Goal: Task Accomplishment & Management: Use online tool/utility

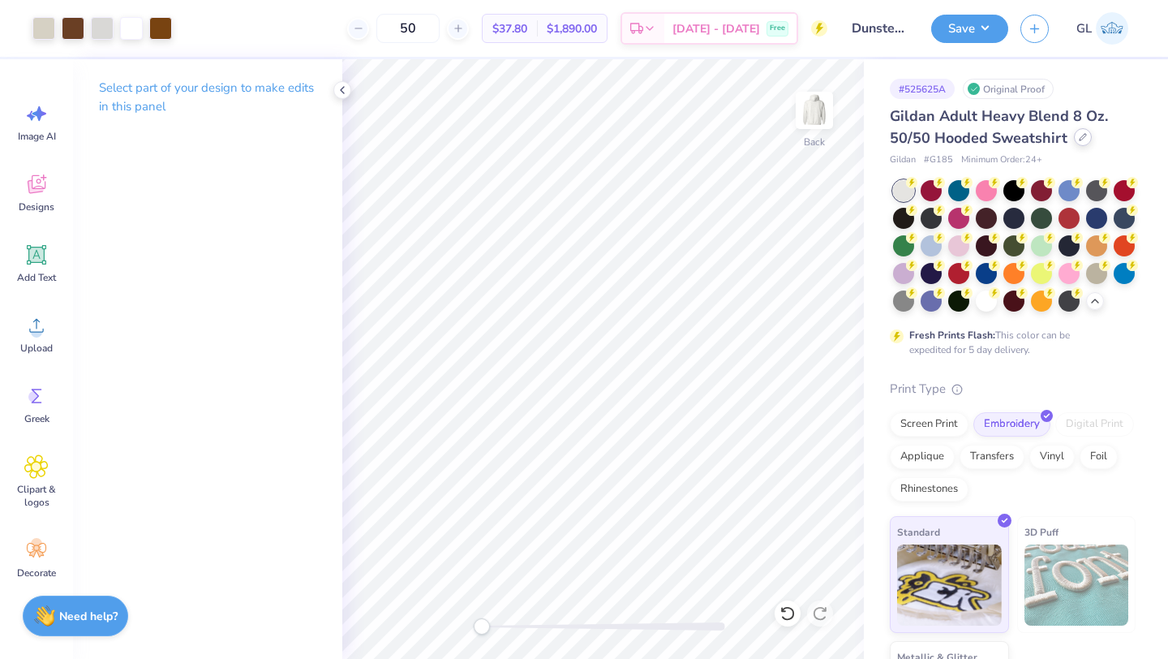
click at [1079, 144] on div at bounding box center [1083, 137] width 18 height 18
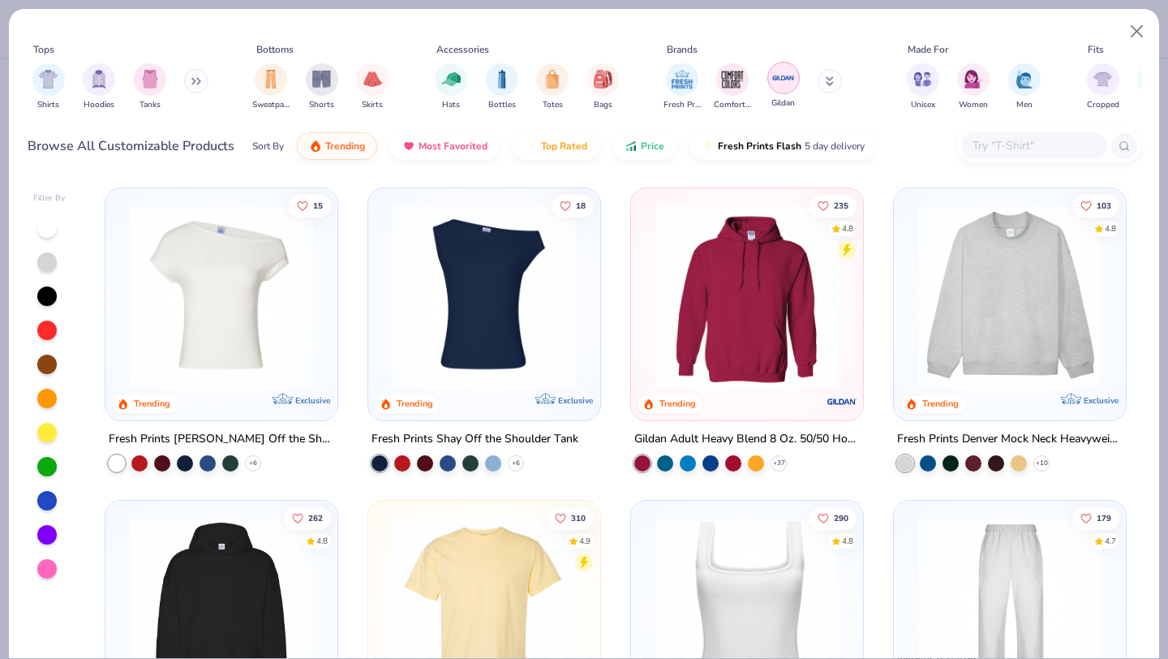
click at [784, 79] on img "filter for Gildan" at bounding box center [783, 78] width 24 height 24
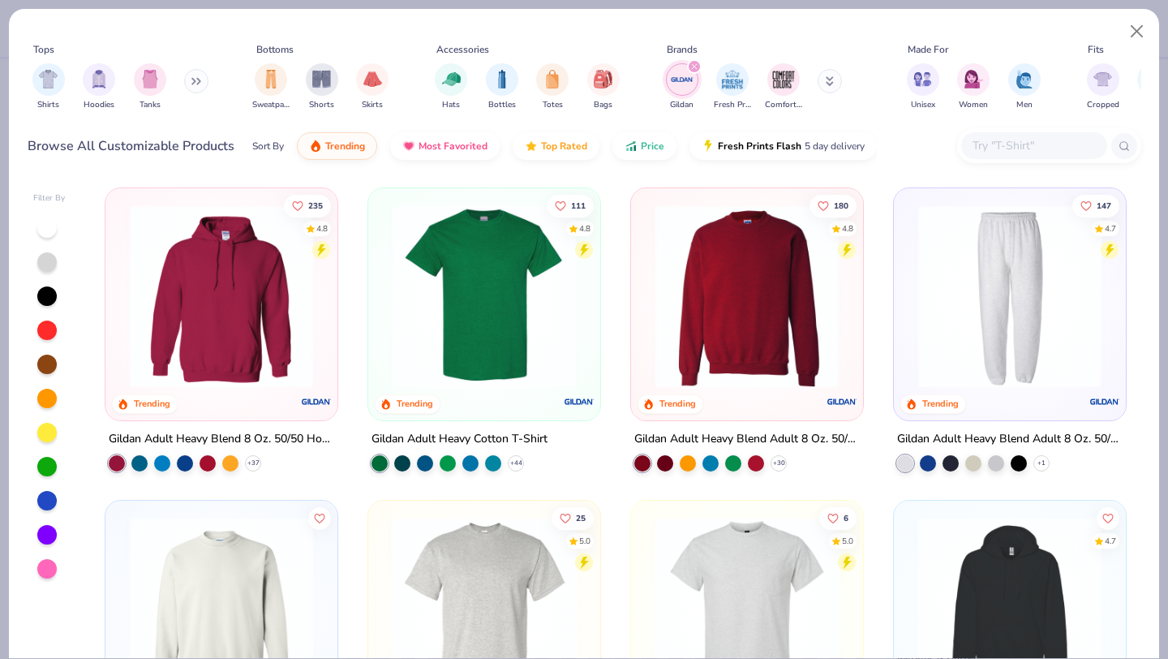
click at [720, 259] on img at bounding box center [747, 295] width 200 height 183
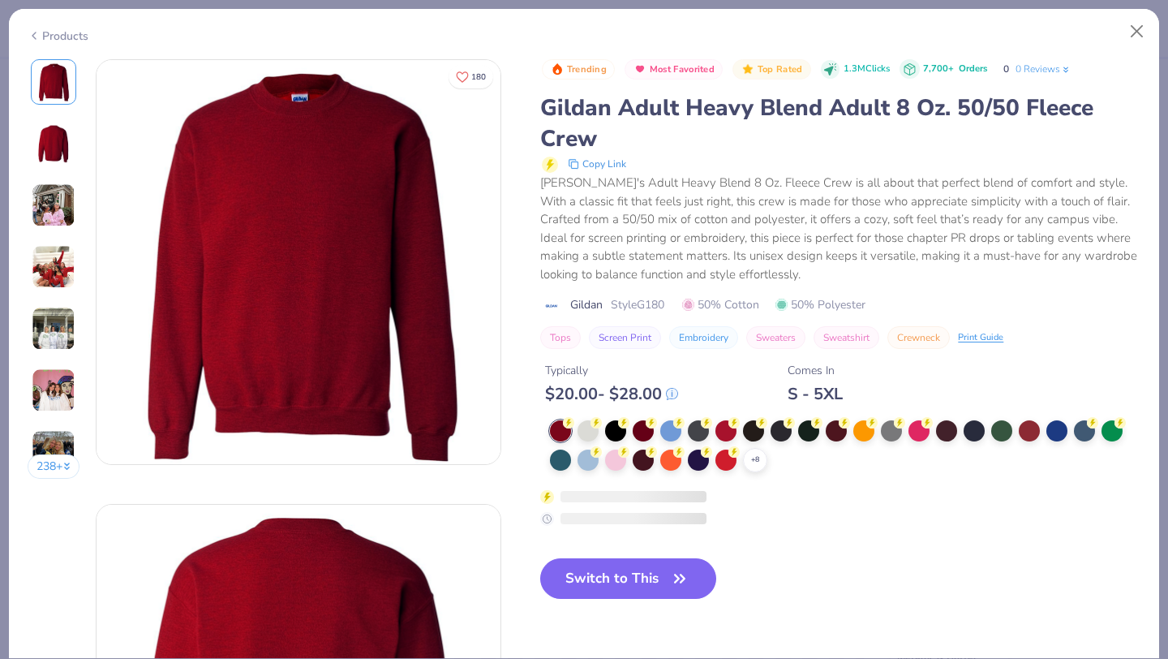
click at [650, 431] on div at bounding box center [643, 430] width 21 height 21
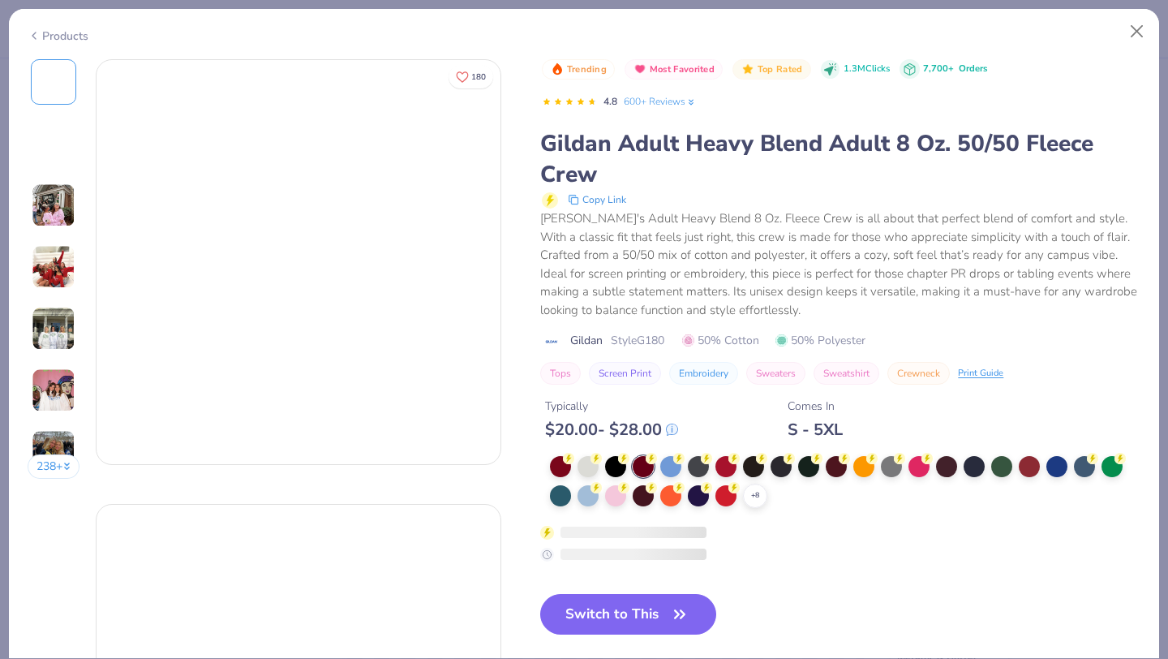
click at [644, 430] on div "Trending Most Favorited Top Rated 1.3M Clicks 7,700+ Orders 4.8 600+ Reviews Gi…" at bounding box center [840, 310] width 600 height 503
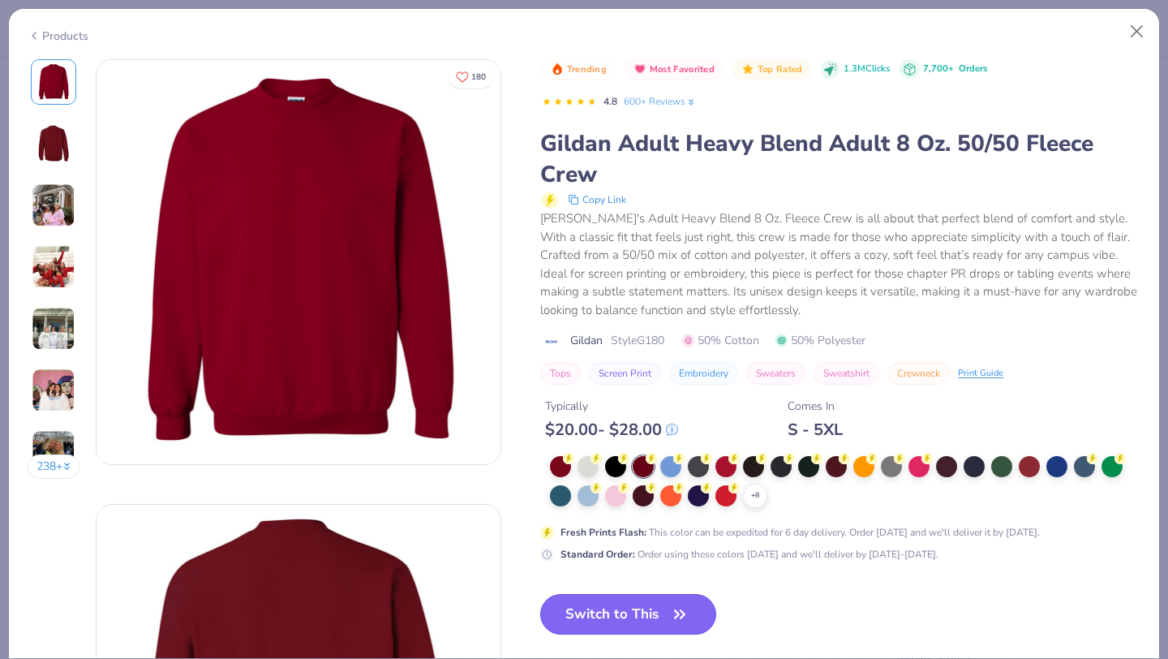
click at [620, 614] on button "Switch to This" at bounding box center [628, 614] width 176 height 41
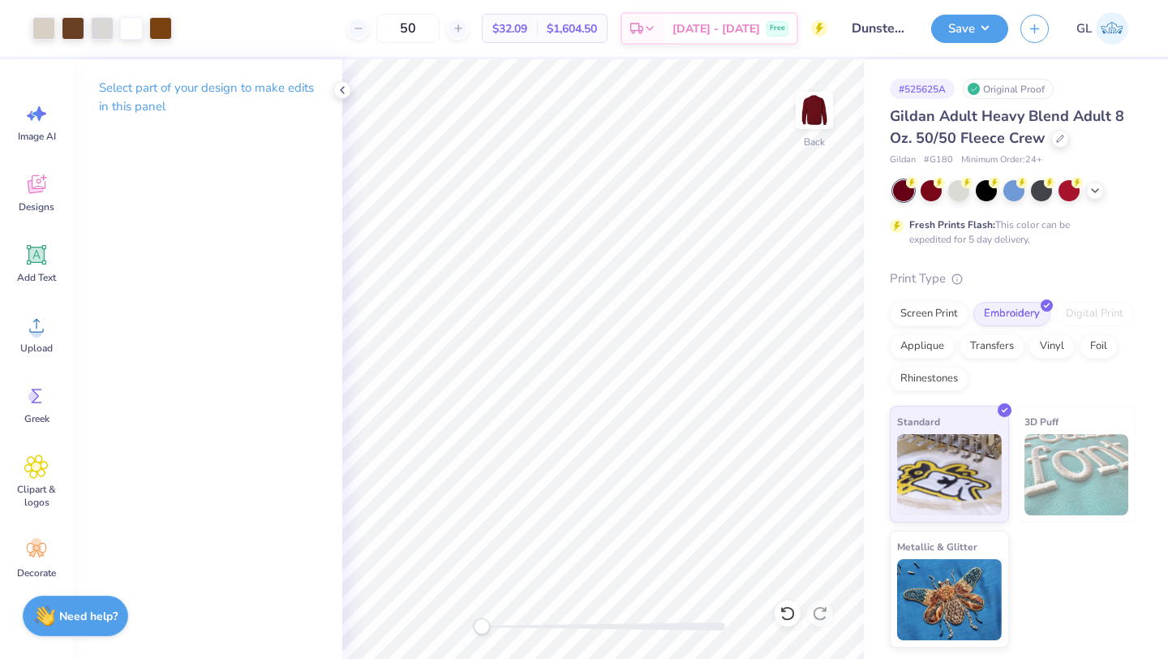
click at [1086, 186] on div at bounding box center [1014, 190] width 242 height 21
click at [1088, 187] on icon at bounding box center [1094, 188] width 13 height 13
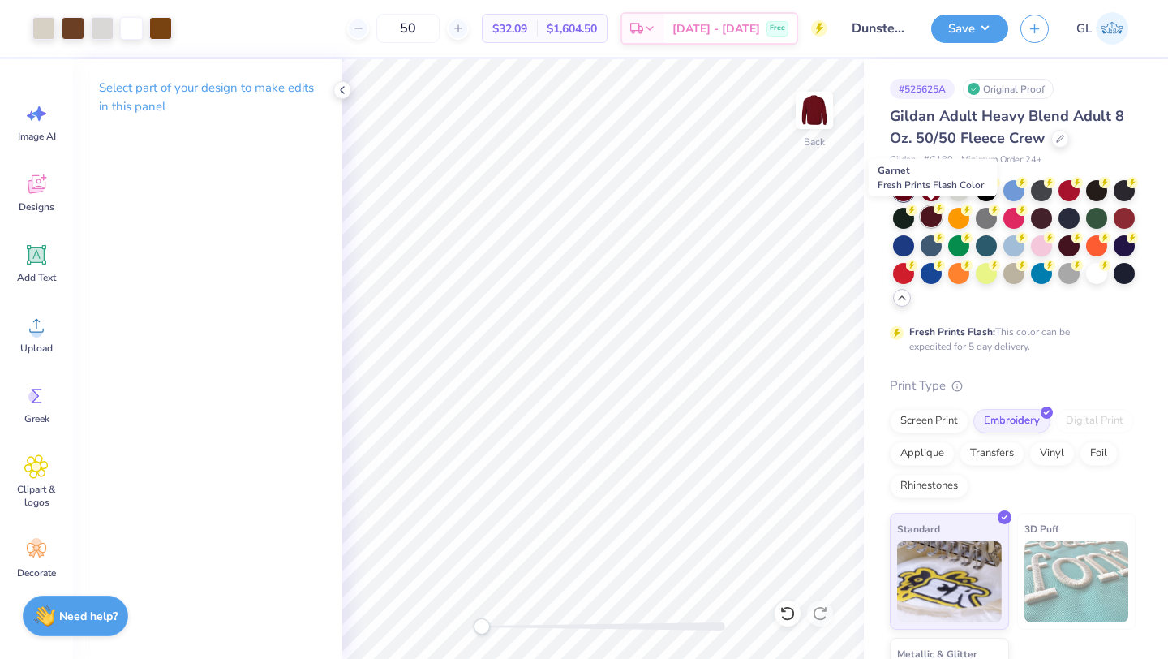
click at [928, 214] on div at bounding box center [931, 216] width 21 height 21
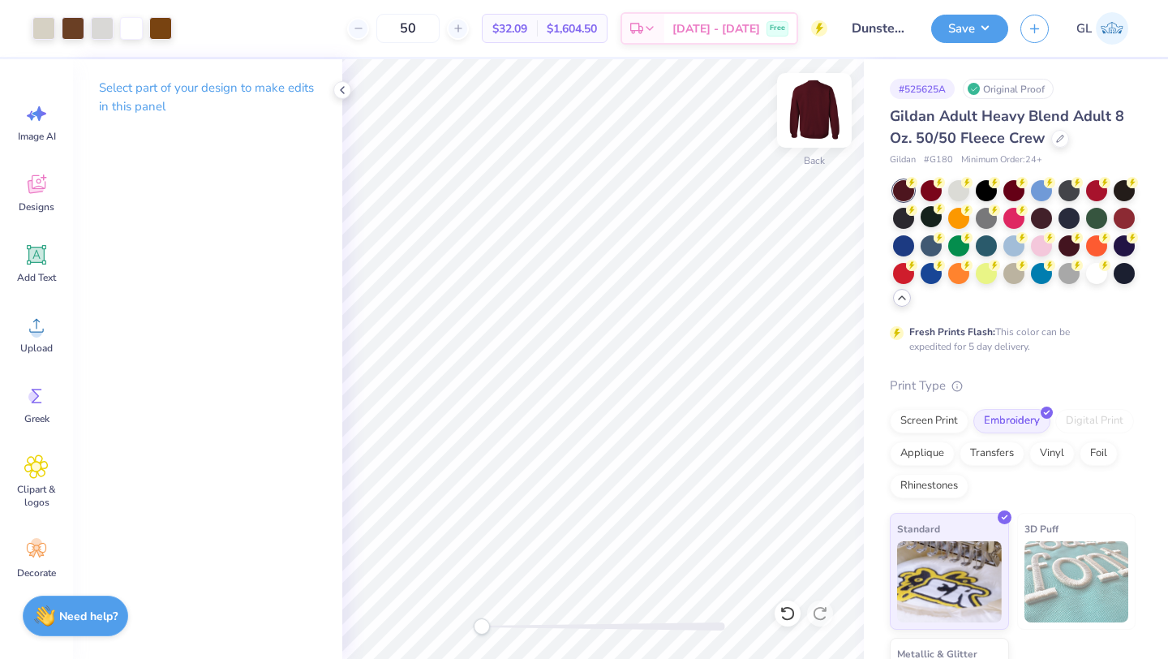
click at [815, 108] on img at bounding box center [814, 110] width 65 height 65
click at [815, 108] on img at bounding box center [814, 110] width 32 height 32
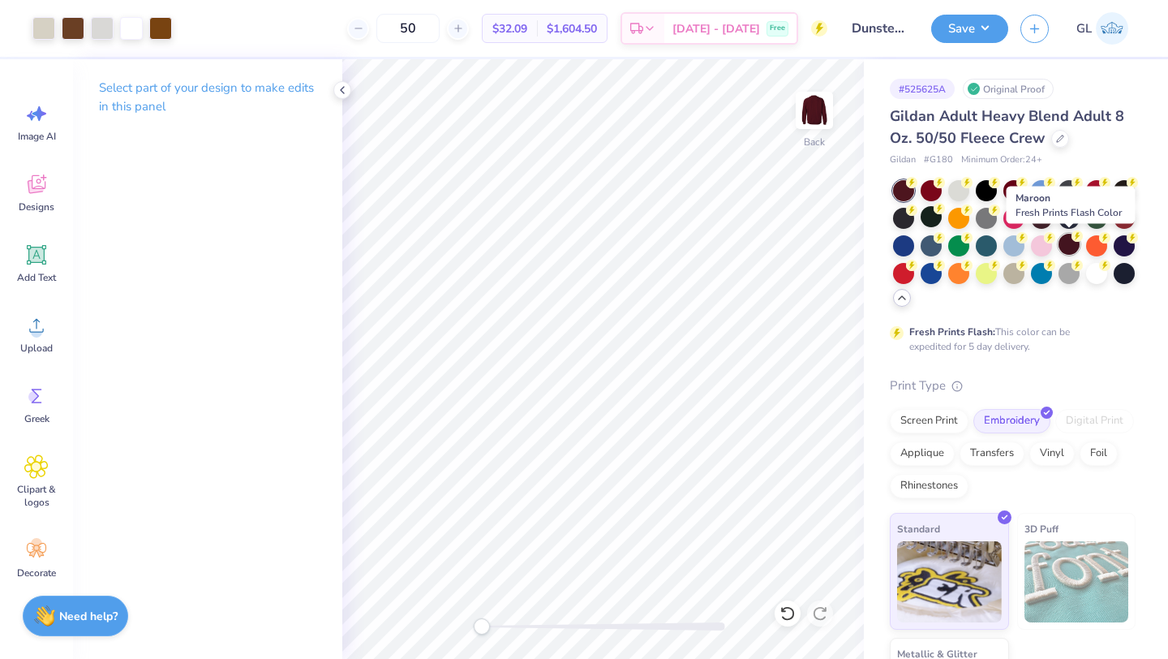
click at [1068, 243] on div at bounding box center [1068, 244] width 21 height 21
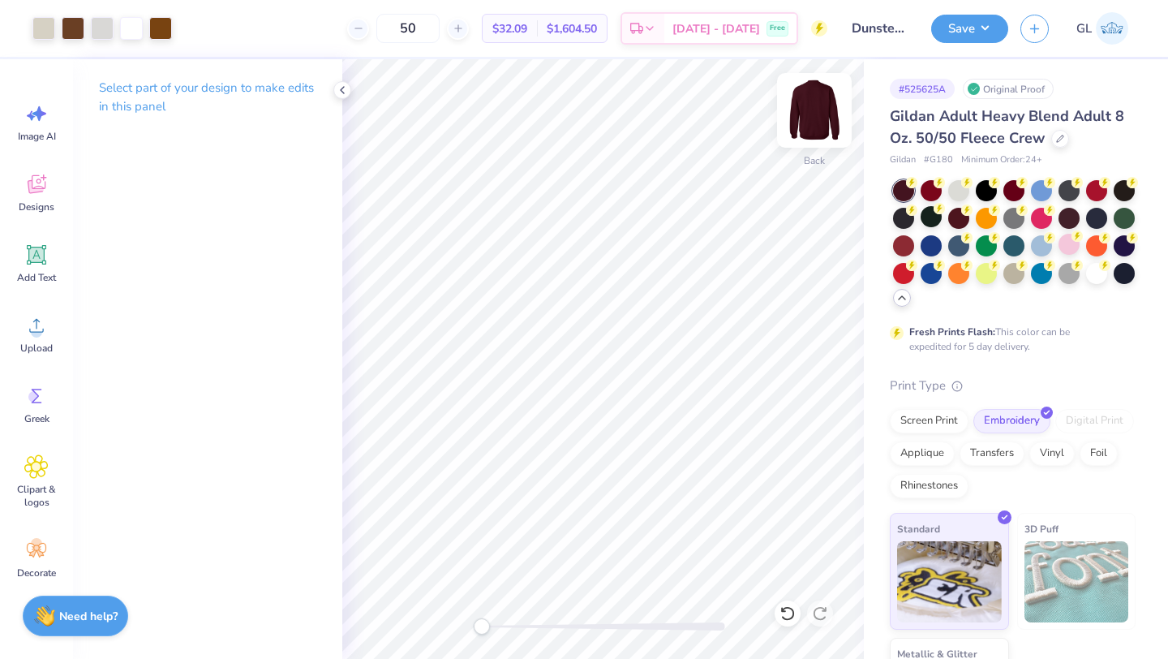
click at [818, 112] on img at bounding box center [814, 110] width 65 height 65
click at [818, 112] on img at bounding box center [814, 110] width 32 height 32
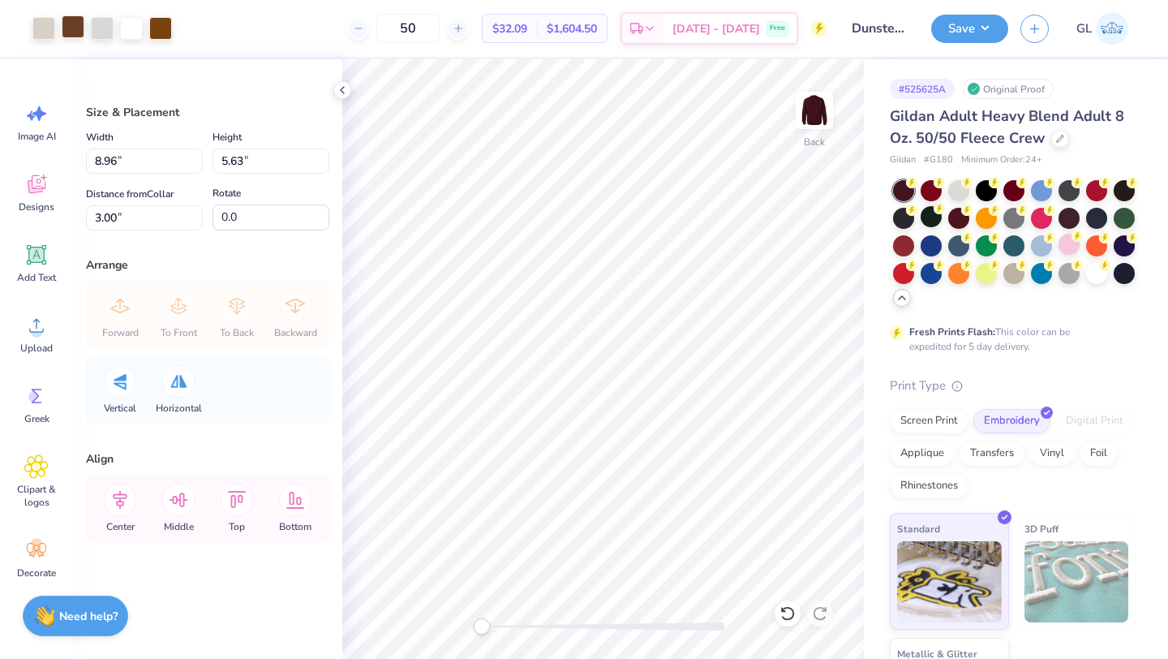
click at [74, 25] on div at bounding box center [73, 26] width 23 height 23
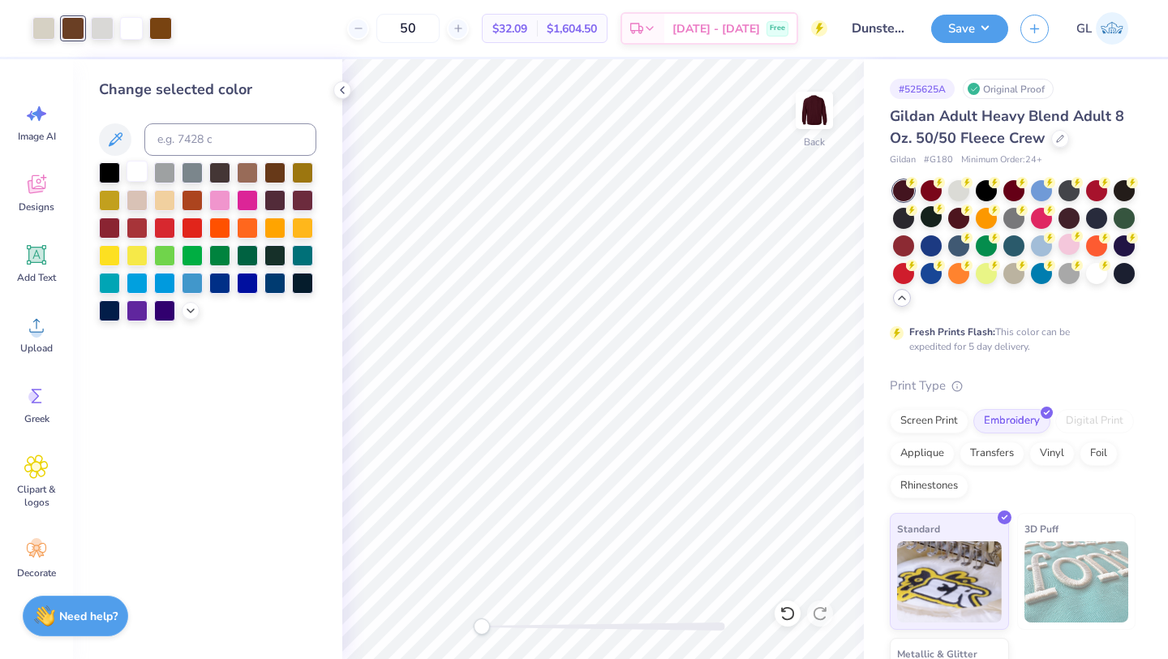
click at [134, 166] on div at bounding box center [137, 171] width 21 height 21
click at [131, 30] on div at bounding box center [131, 26] width 23 height 23
click at [135, 171] on div at bounding box center [137, 171] width 21 height 21
click at [105, 25] on div at bounding box center [102, 26] width 23 height 23
click at [132, 169] on div at bounding box center [137, 171] width 21 height 21
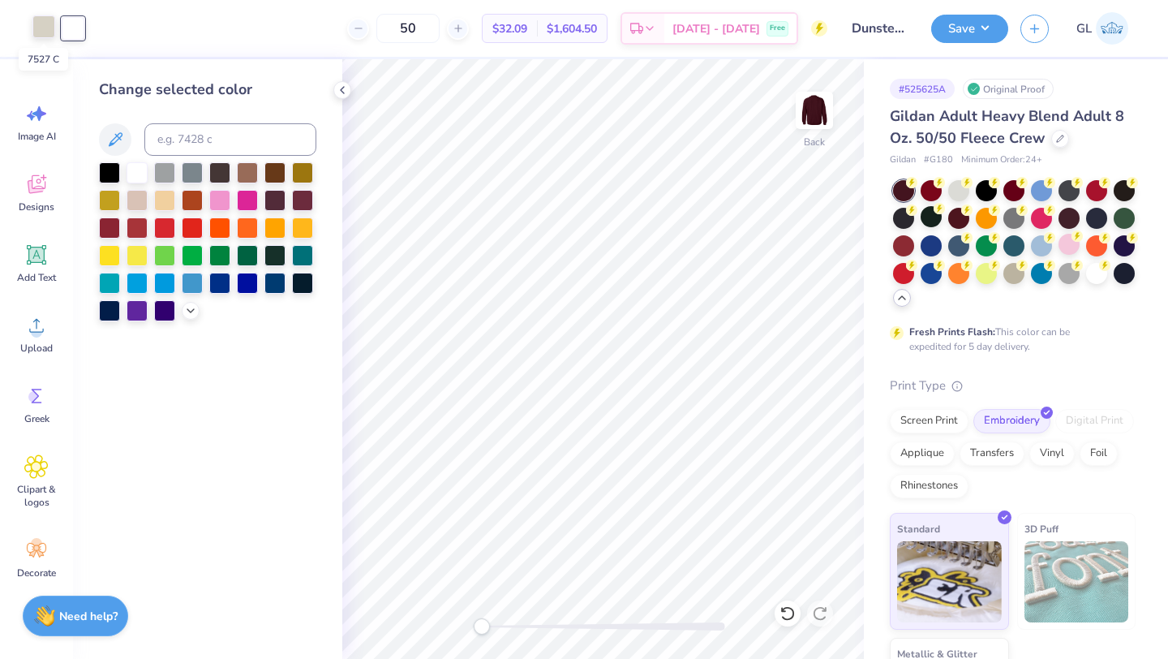
click at [49, 36] on div at bounding box center [43, 26] width 23 height 23
click at [133, 168] on div at bounding box center [137, 171] width 21 height 21
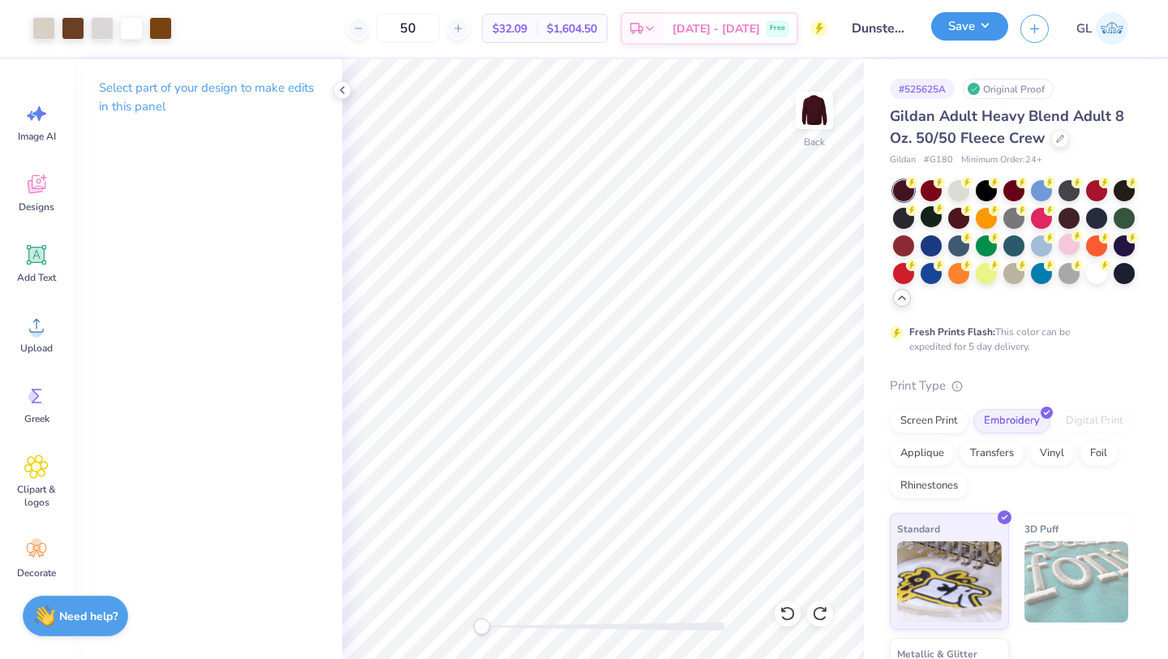
click at [977, 26] on button "Save" at bounding box center [969, 26] width 77 height 28
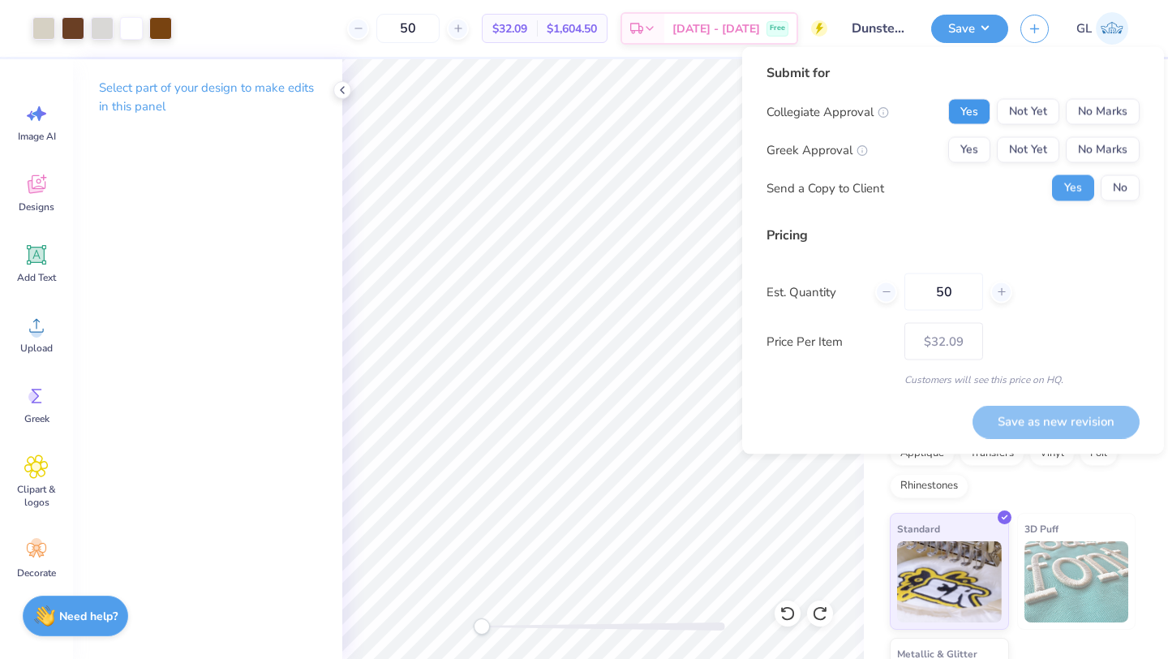
click at [985, 102] on button "Yes" at bounding box center [969, 112] width 42 height 26
click at [1091, 150] on button "No Marks" at bounding box center [1103, 150] width 74 height 26
click at [1124, 191] on button "No" at bounding box center [1120, 188] width 39 height 26
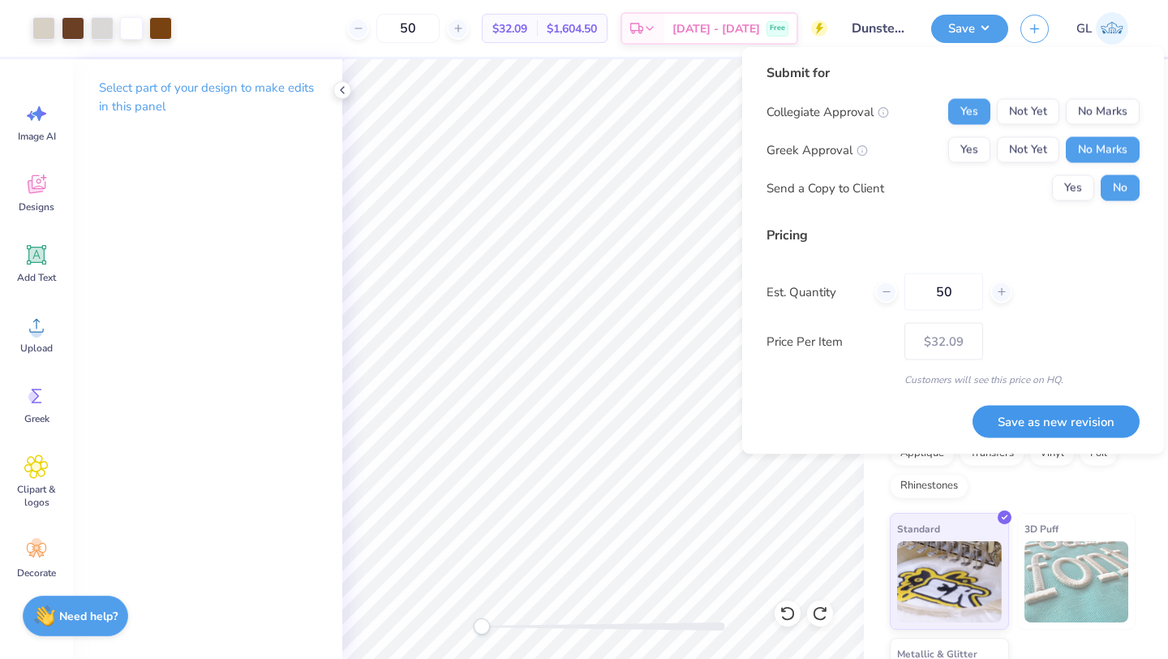
click at [1066, 418] on button "Save as new revision" at bounding box center [1055, 421] width 167 height 33
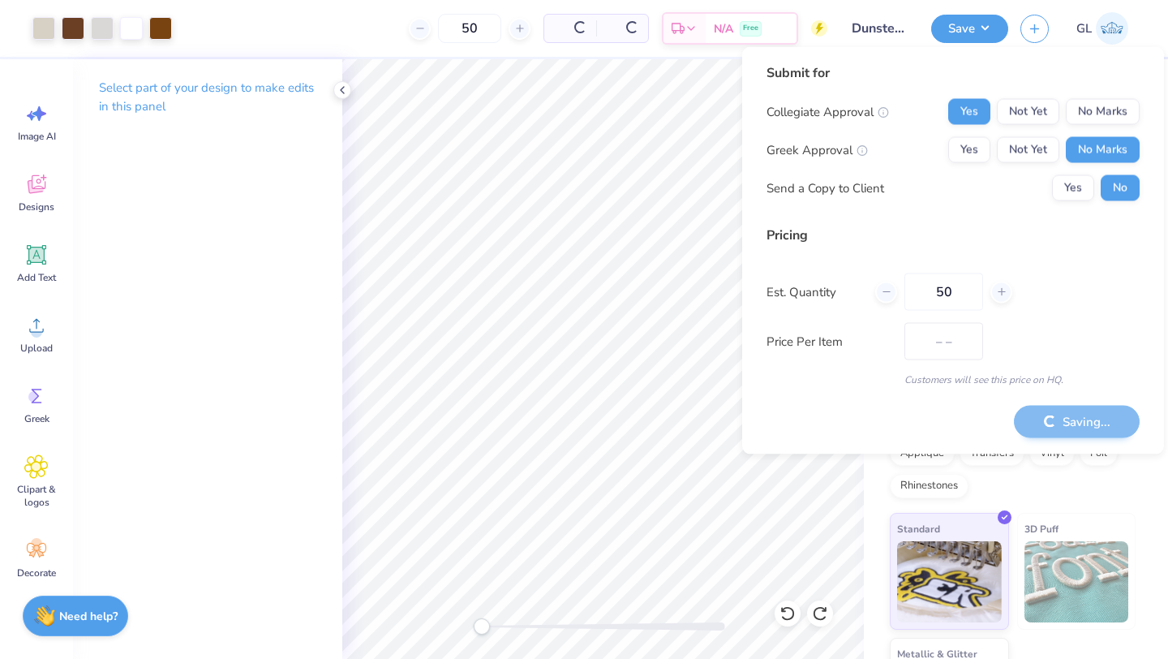
type input "$32.09"
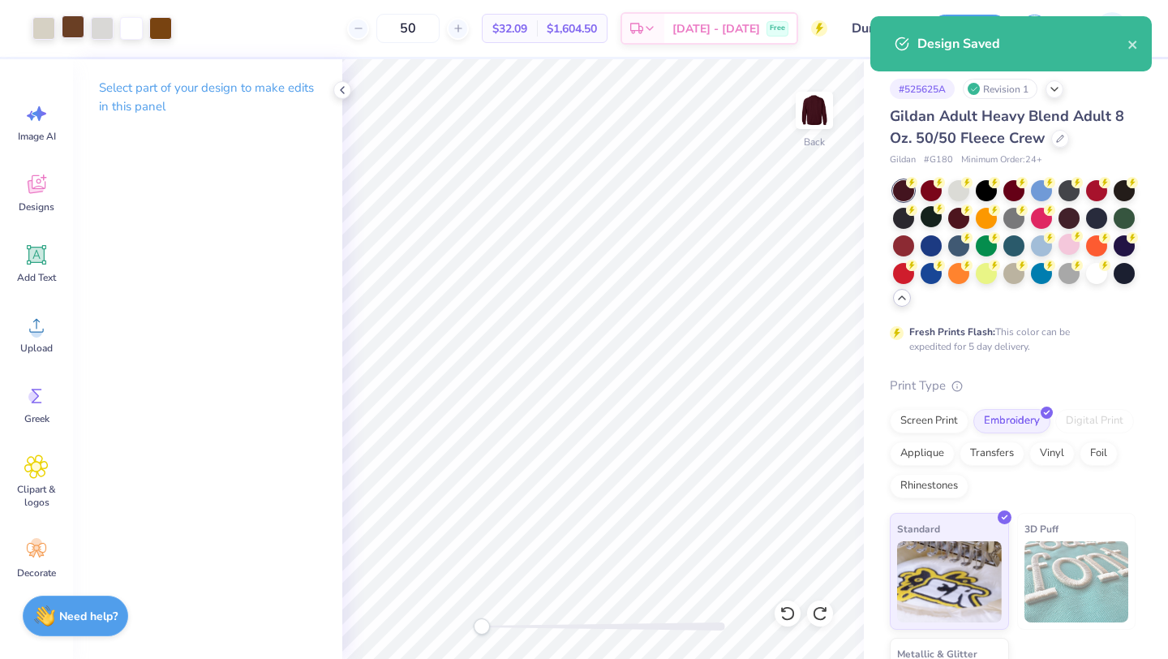
click at [74, 24] on div at bounding box center [73, 26] width 23 height 23
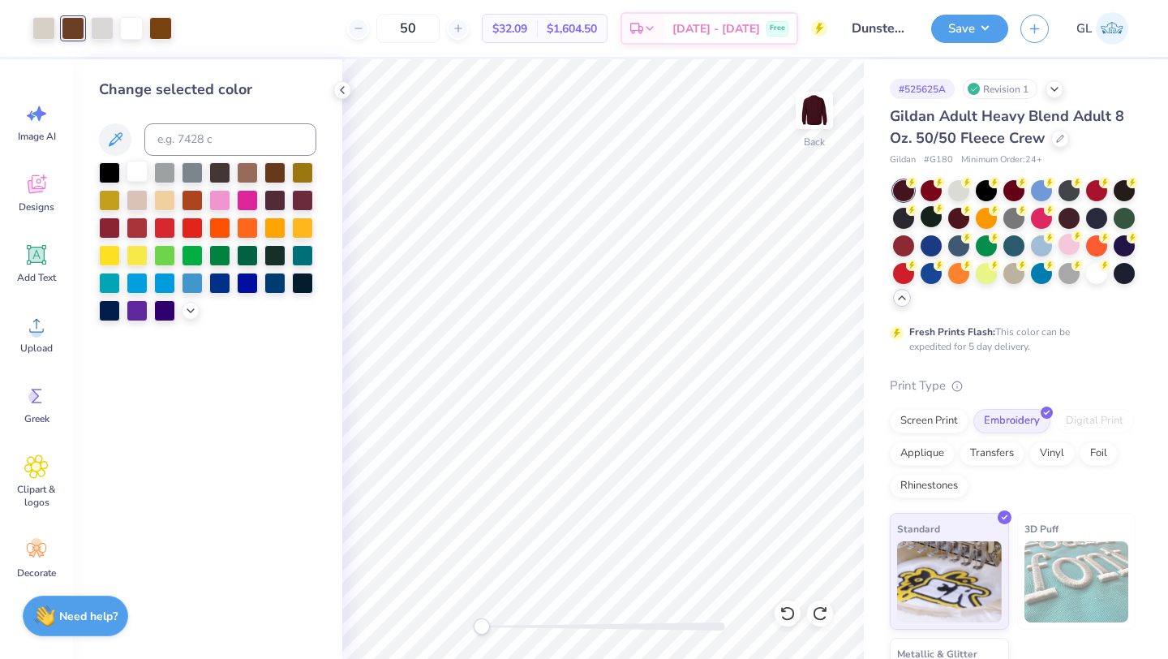
click at [137, 165] on div at bounding box center [137, 171] width 21 height 21
click at [131, 29] on div at bounding box center [131, 26] width 23 height 23
click at [131, 170] on div at bounding box center [137, 171] width 21 height 21
click at [46, 26] on div at bounding box center [43, 26] width 23 height 23
click at [134, 169] on div at bounding box center [137, 171] width 21 height 21
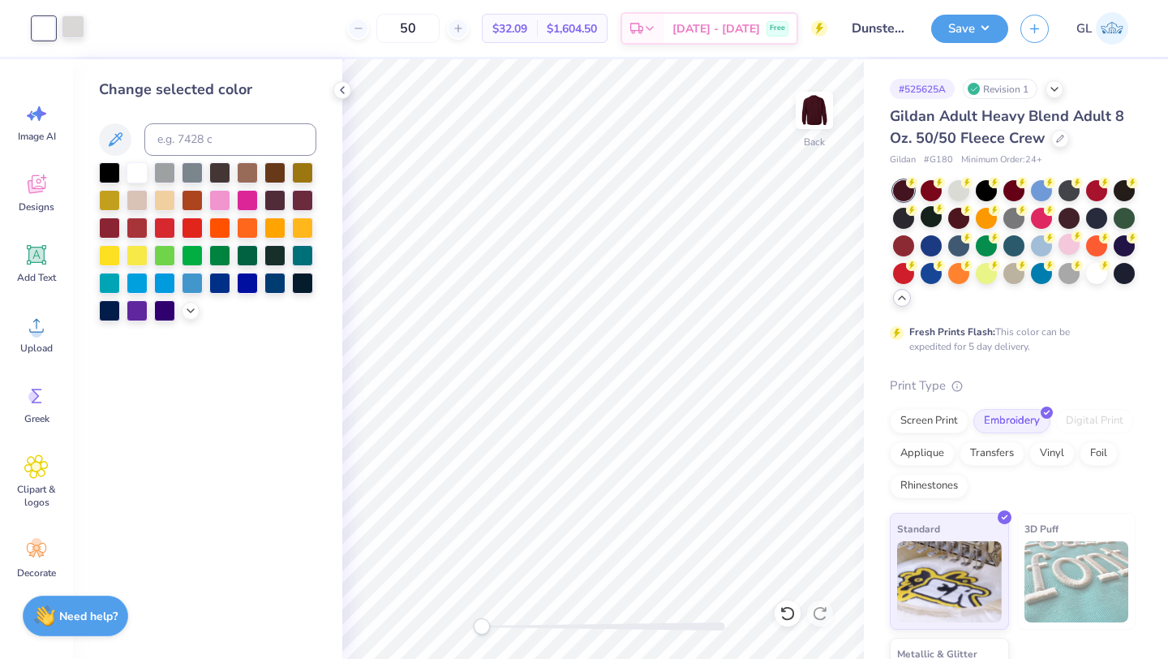
click at [67, 24] on div at bounding box center [73, 26] width 23 height 23
click at [129, 170] on div at bounding box center [137, 171] width 21 height 21
click at [984, 190] on div at bounding box center [986, 188] width 21 height 21
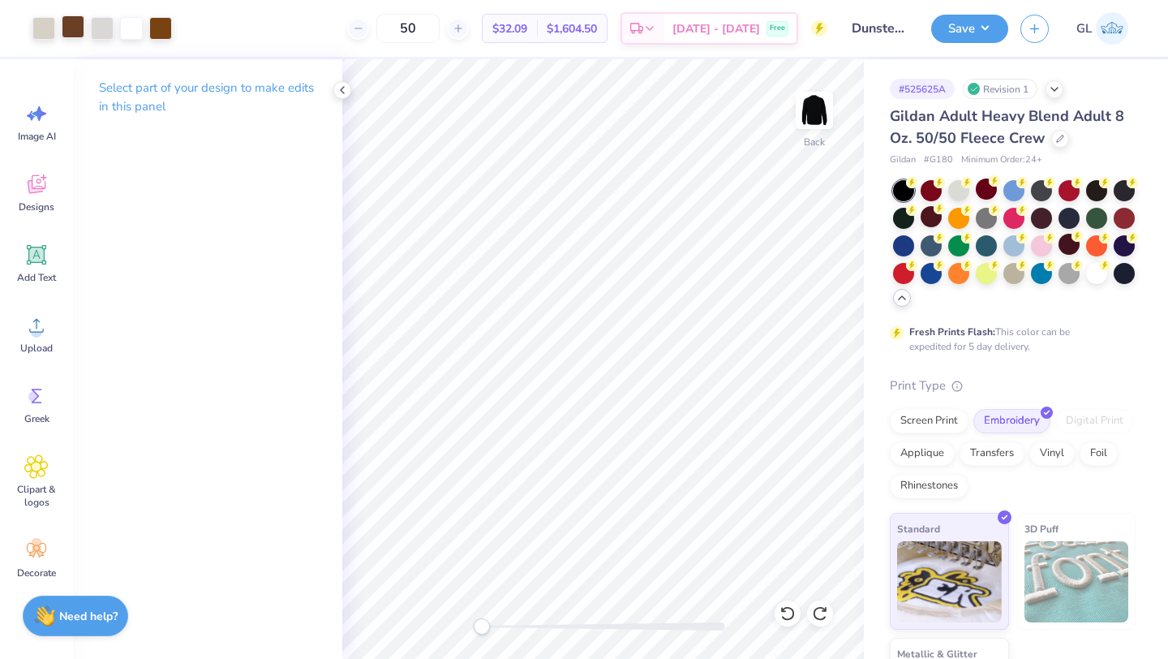
click at [74, 26] on div at bounding box center [73, 26] width 23 height 23
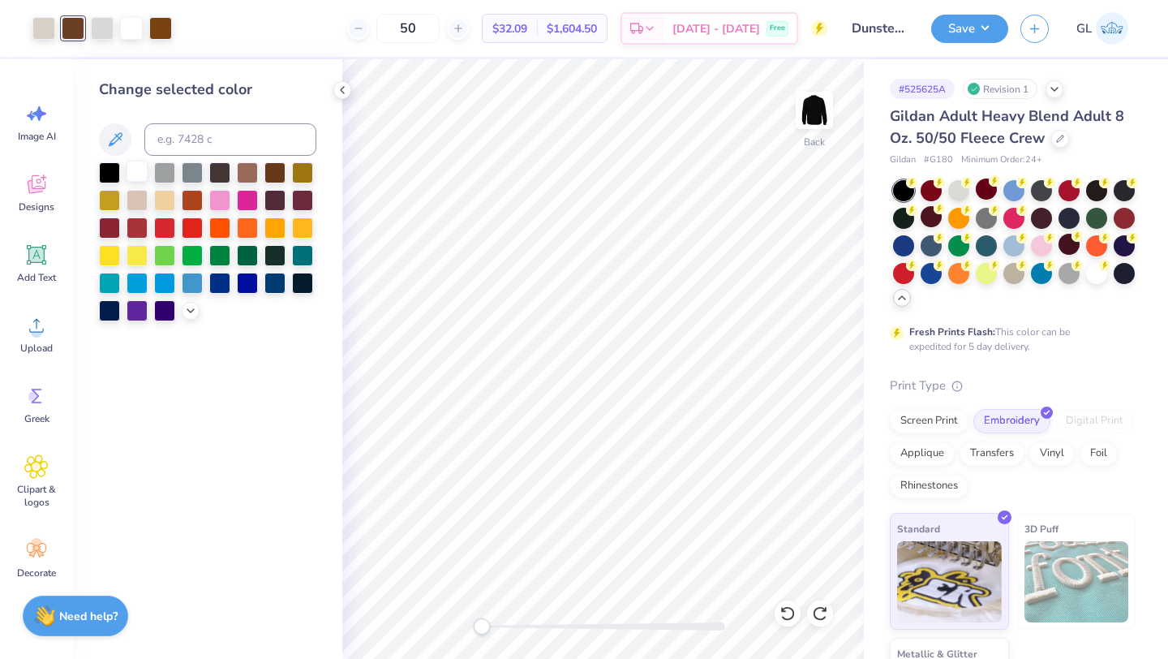
click at [133, 161] on div at bounding box center [137, 171] width 21 height 21
click at [120, 25] on div at bounding box center [131, 26] width 23 height 23
click at [140, 182] on div at bounding box center [137, 171] width 21 height 21
click at [101, 32] on div at bounding box center [102, 26] width 23 height 23
click at [131, 171] on div at bounding box center [137, 171] width 21 height 21
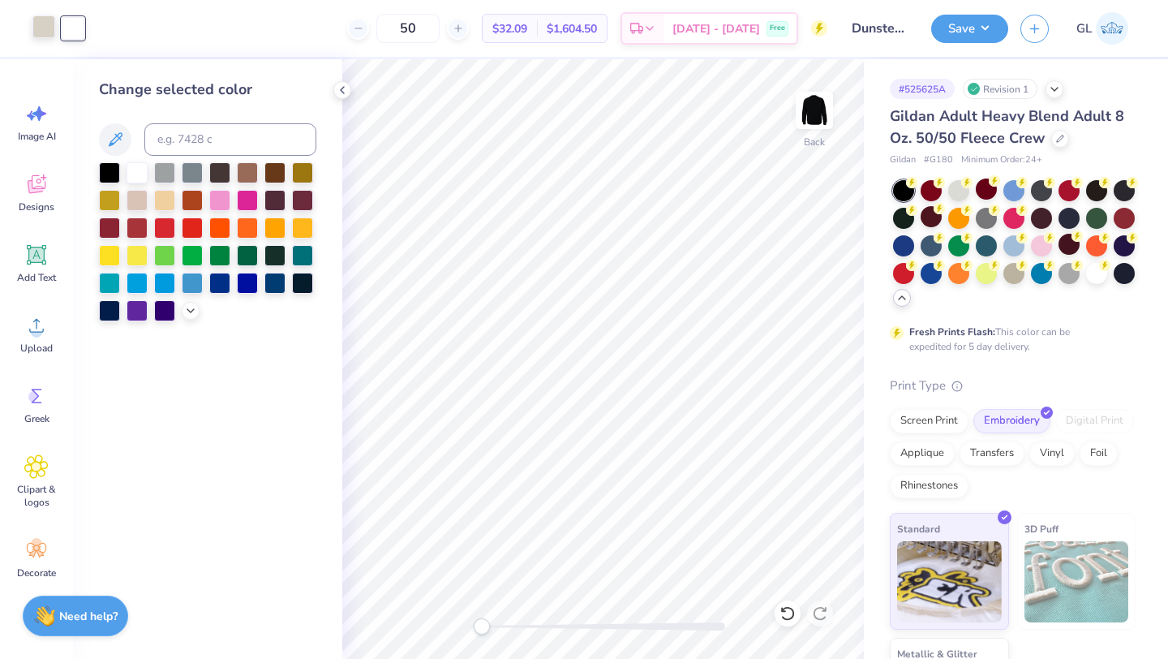
click at [46, 30] on div at bounding box center [43, 26] width 23 height 23
click at [137, 170] on div at bounding box center [137, 171] width 21 height 21
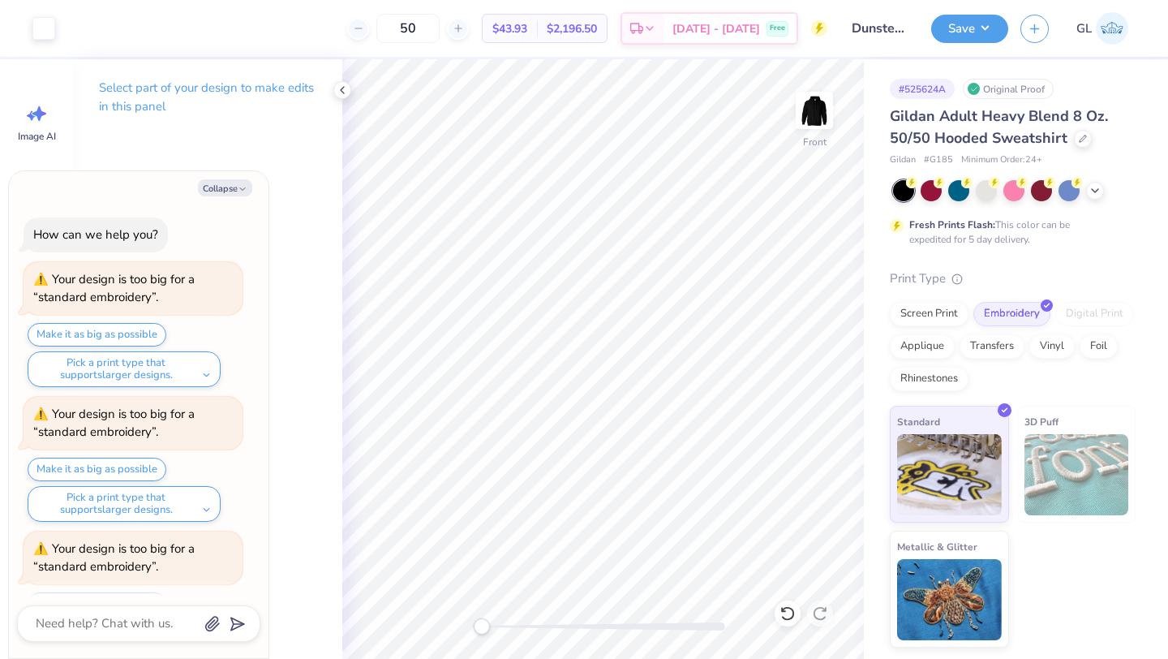
scroll to position [341, 0]
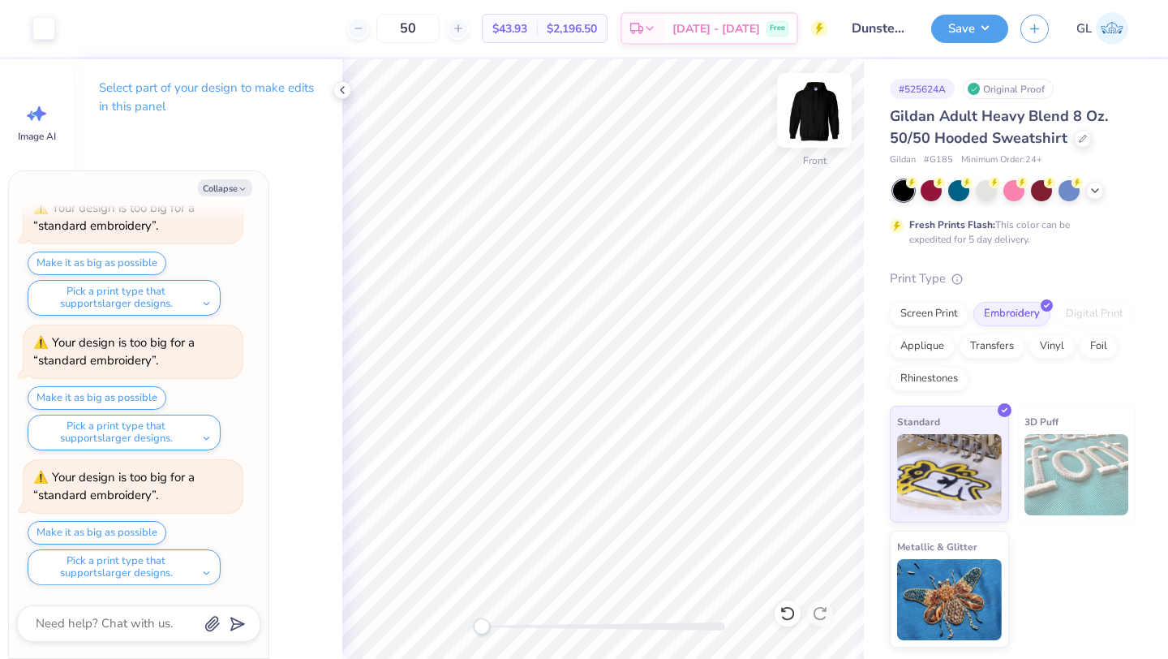
click at [815, 105] on img at bounding box center [814, 110] width 65 height 65
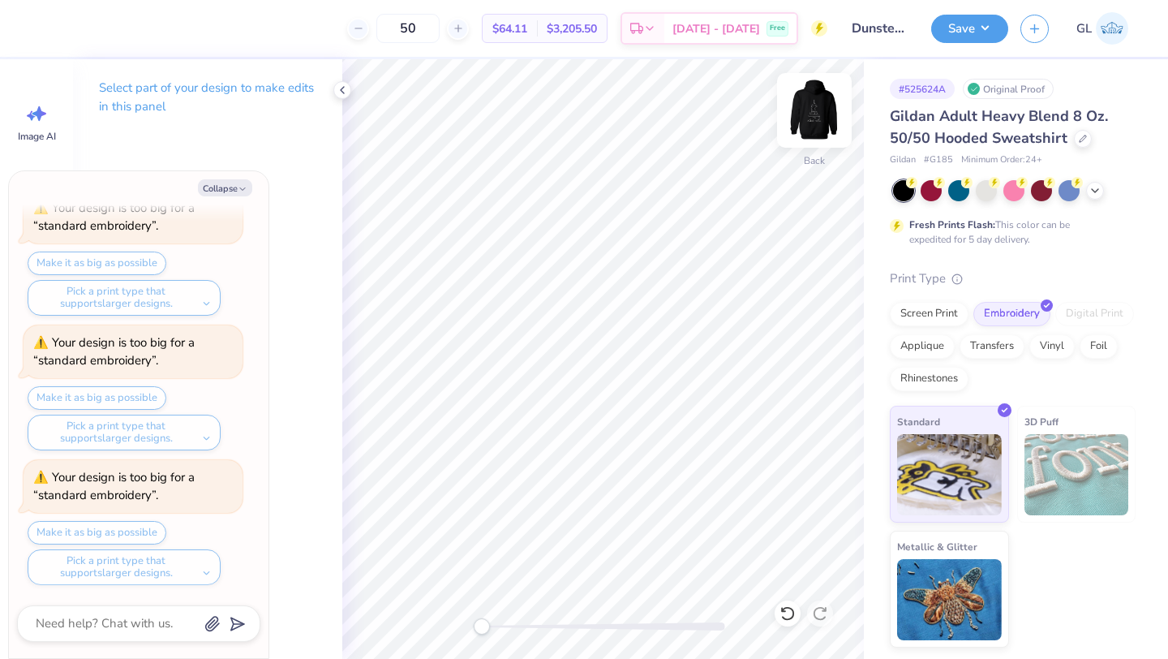
click at [808, 122] on img at bounding box center [814, 110] width 65 height 65
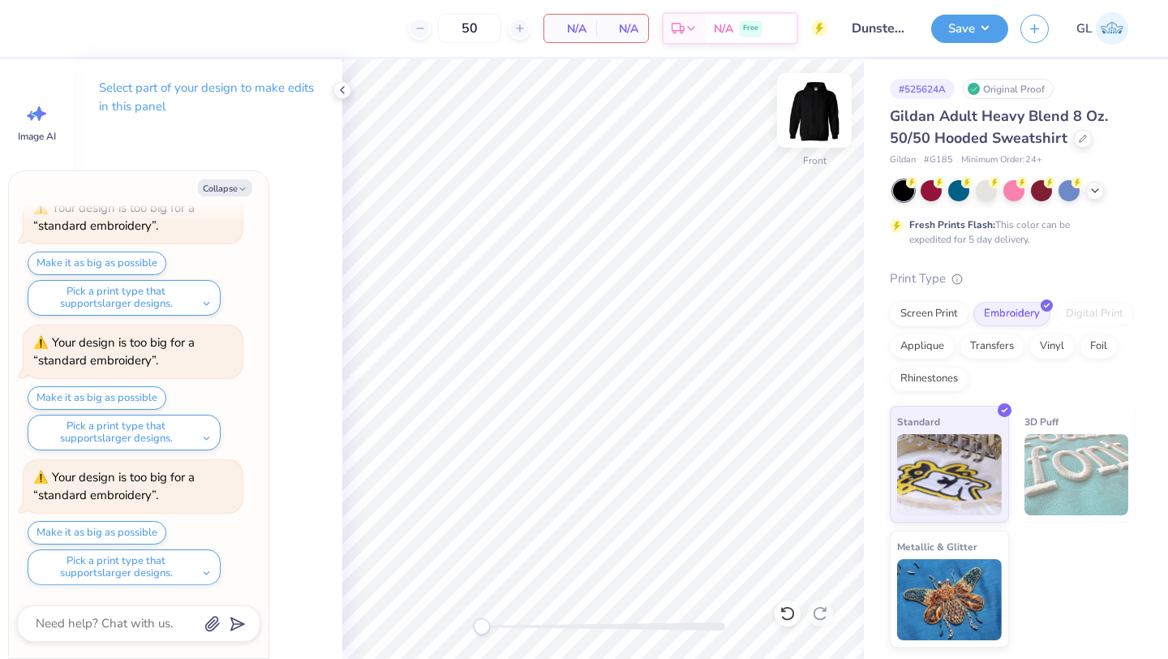
click at [809, 109] on img at bounding box center [814, 110] width 65 height 65
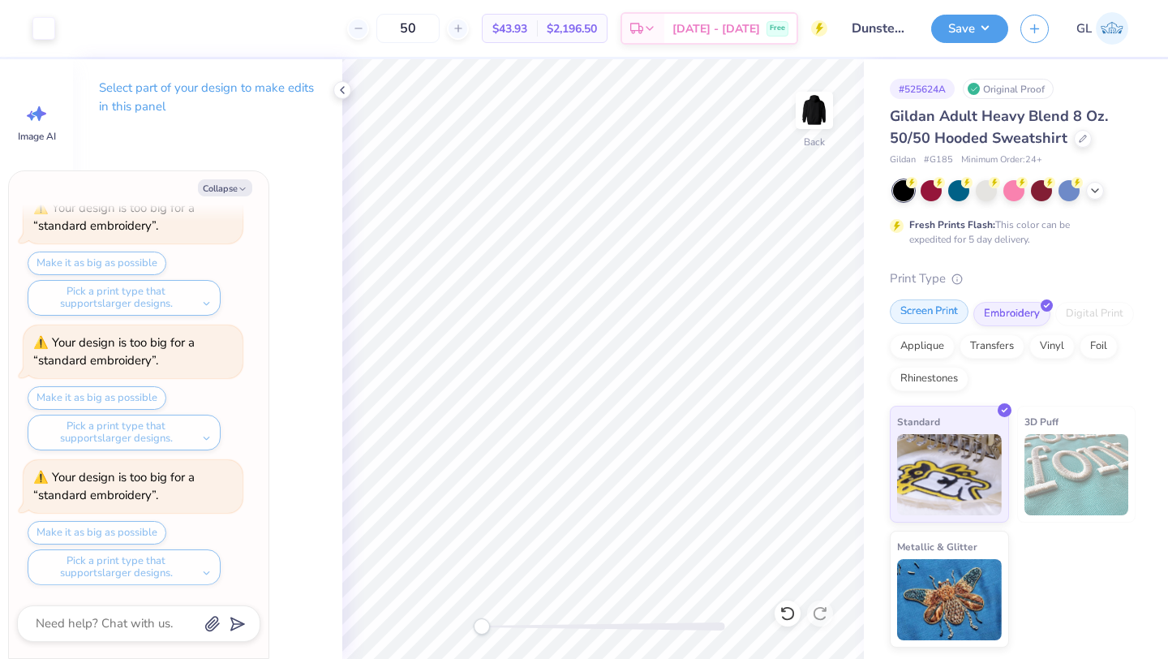
click at [940, 309] on div "Screen Print" at bounding box center [929, 311] width 79 height 24
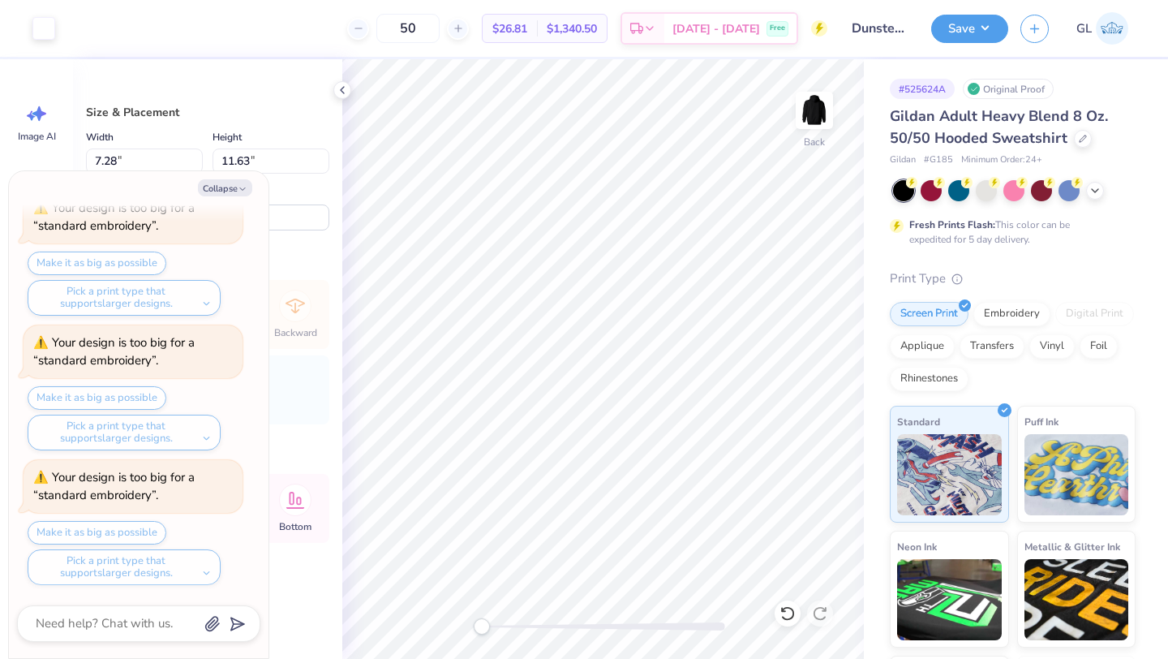
type textarea "x"
type input "3.16"
type input "5.05"
type input "8.95"
type textarea "x"
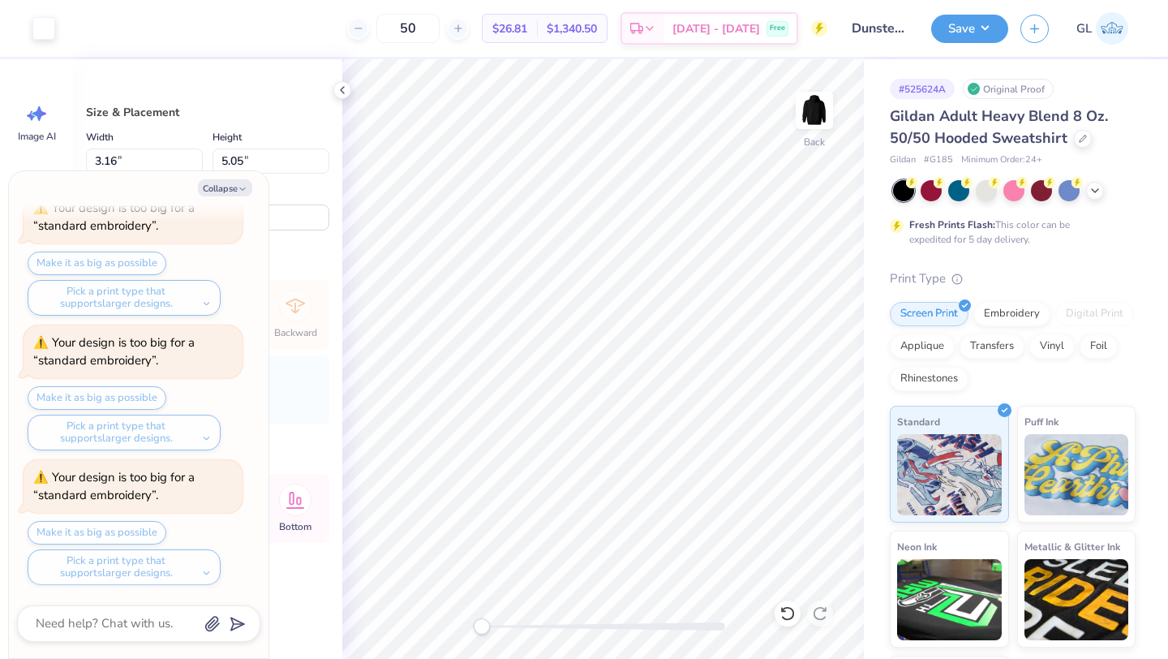
type input "2.71"
type input "4.33"
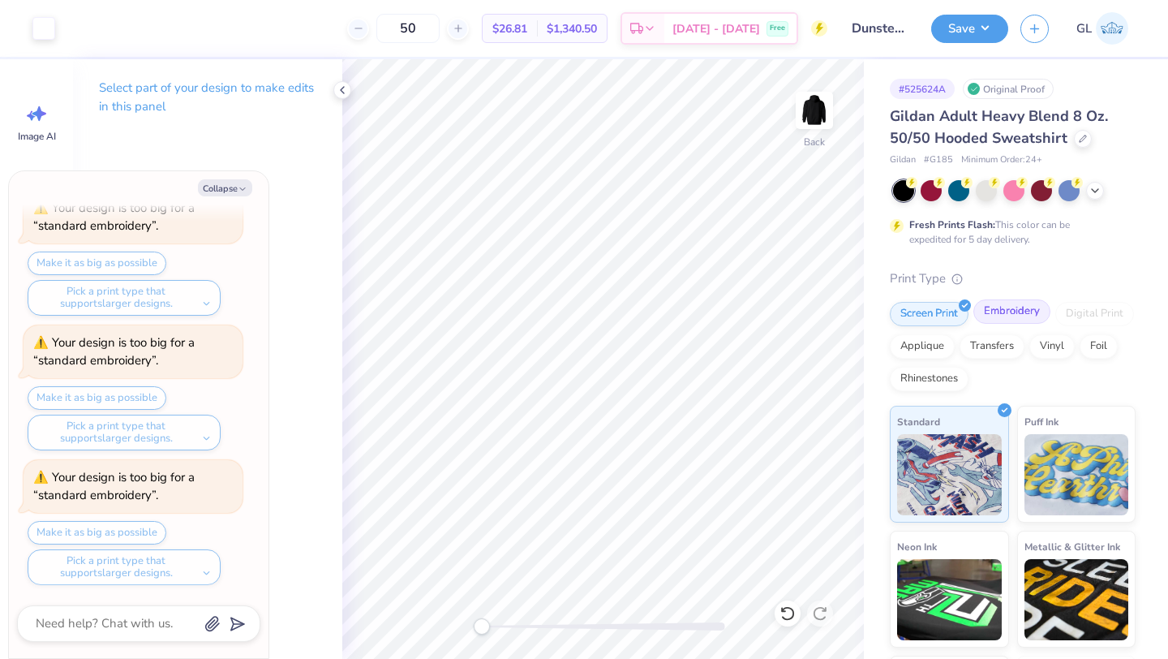
click at [1002, 316] on div "Embroidery" at bounding box center [1011, 311] width 77 height 24
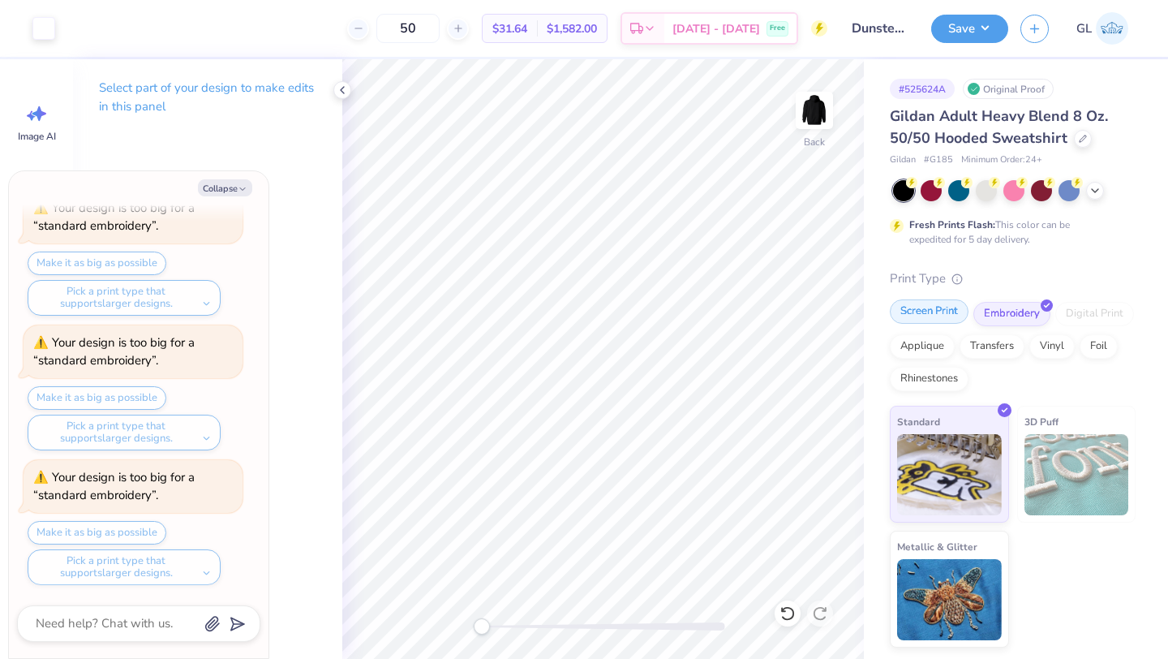
click at [916, 316] on div "Screen Print" at bounding box center [929, 311] width 79 height 24
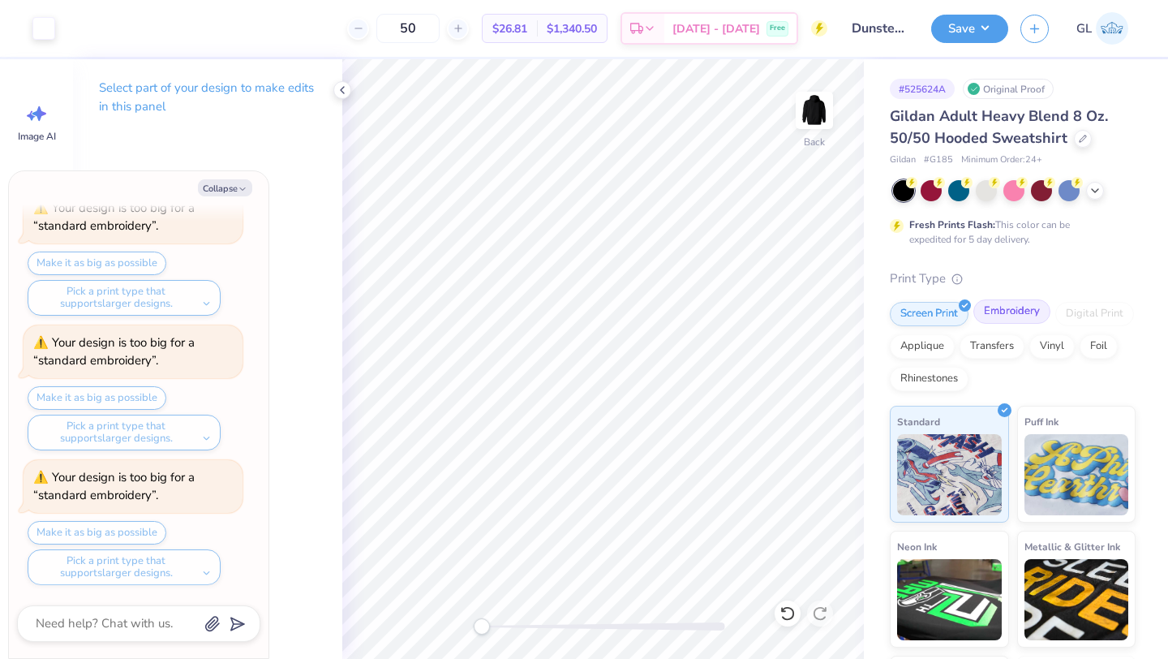
click at [1006, 312] on div "Embroidery" at bounding box center [1011, 311] width 77 height 24
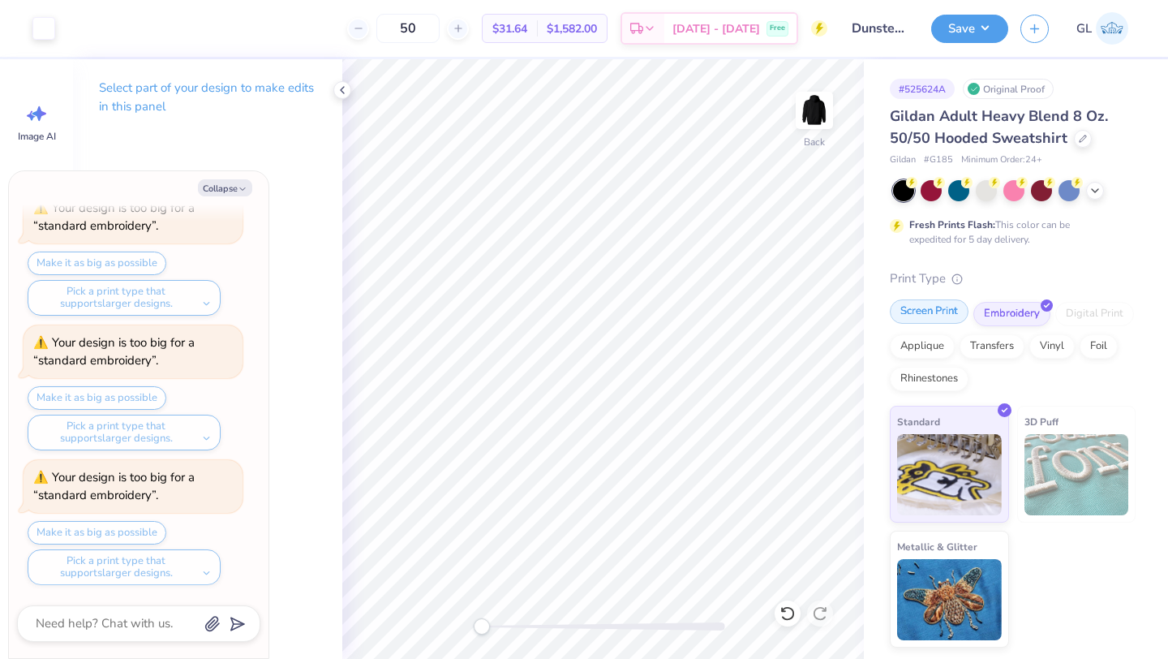
click at [941, 308] on div "Screen Print" at bounding box center [929, 311] width 79 height 24
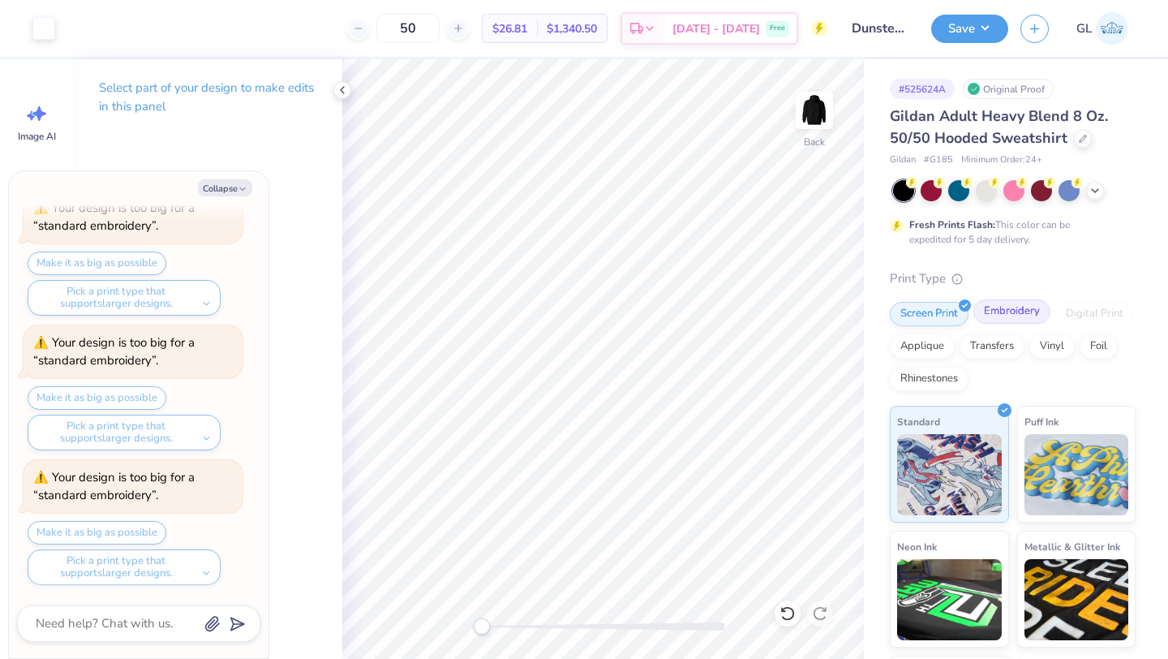
click at [999, 309] on div "Embroidery" at bounding box center [1011, 311] width 77 height 24
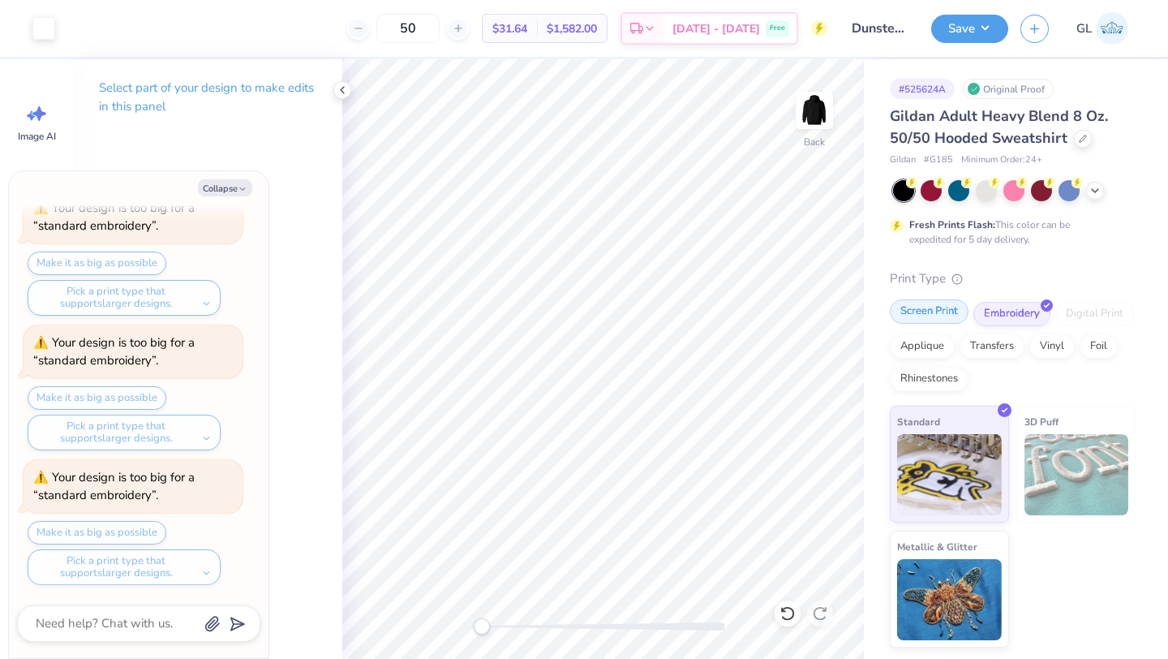
click at [926, 306] on div "Screen Print" at bounding box center [929, 311] width 79 height 24
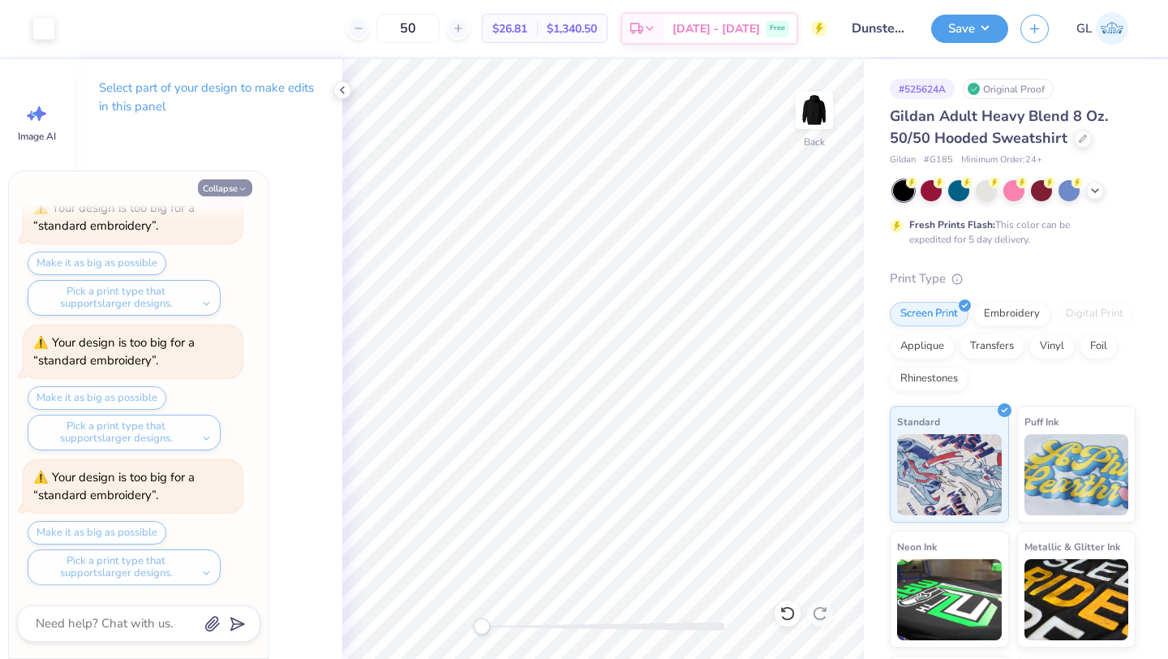
click at [235, 189] on button "Collapse" at bounding box center [225, 187] width 54 height 17
type textarea "x"
